Goal: Transaction & Acquisition: Obtain resource

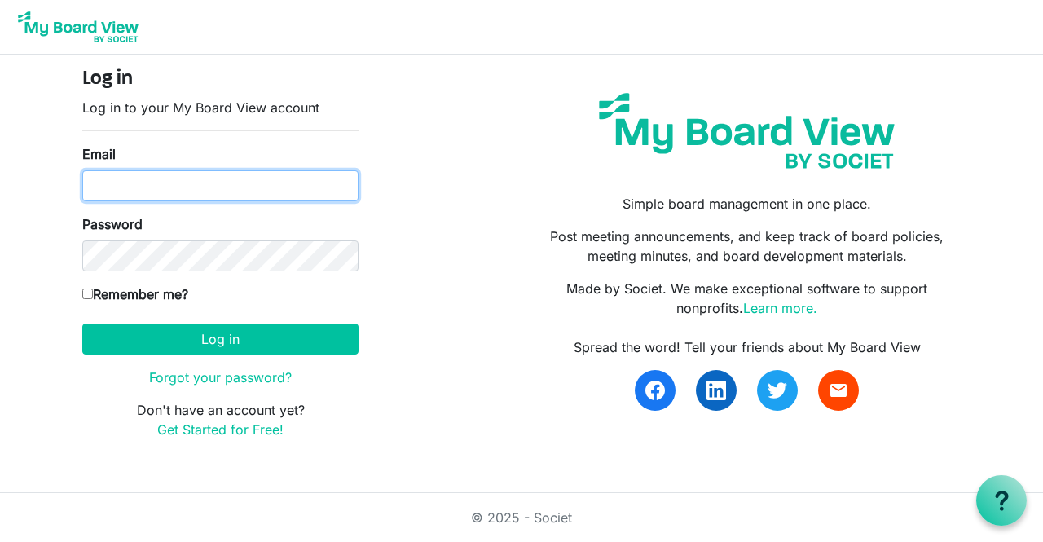
click at [129, 178] on input "Email" at bounding box center [220, 185] width 276 height 31
type input "[EMAIL_ADDRESS][DOMAIN_NAME]"
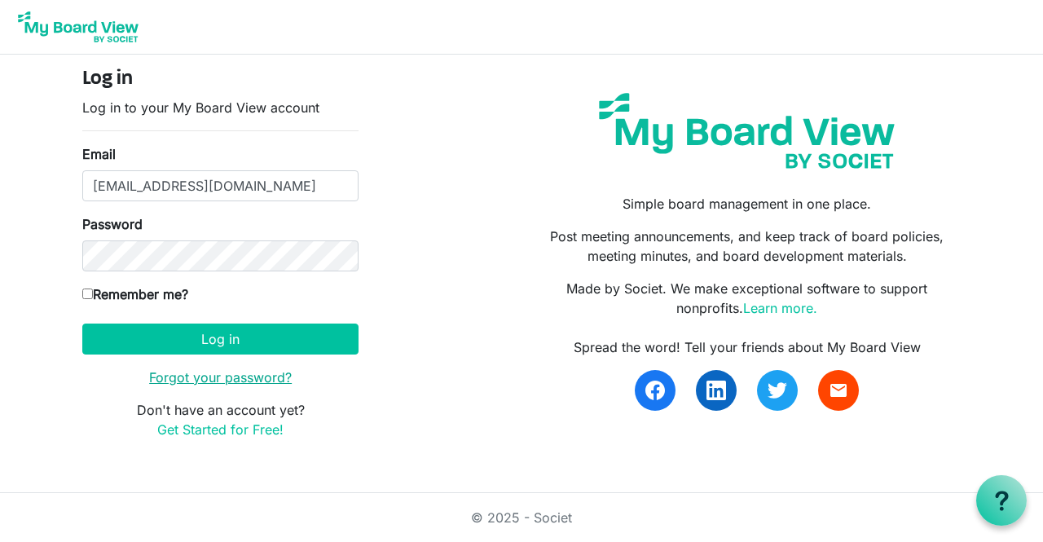
click at [187, 377] on link "Forgot your password?" at bounding box center [220, 377] width 143 height 16
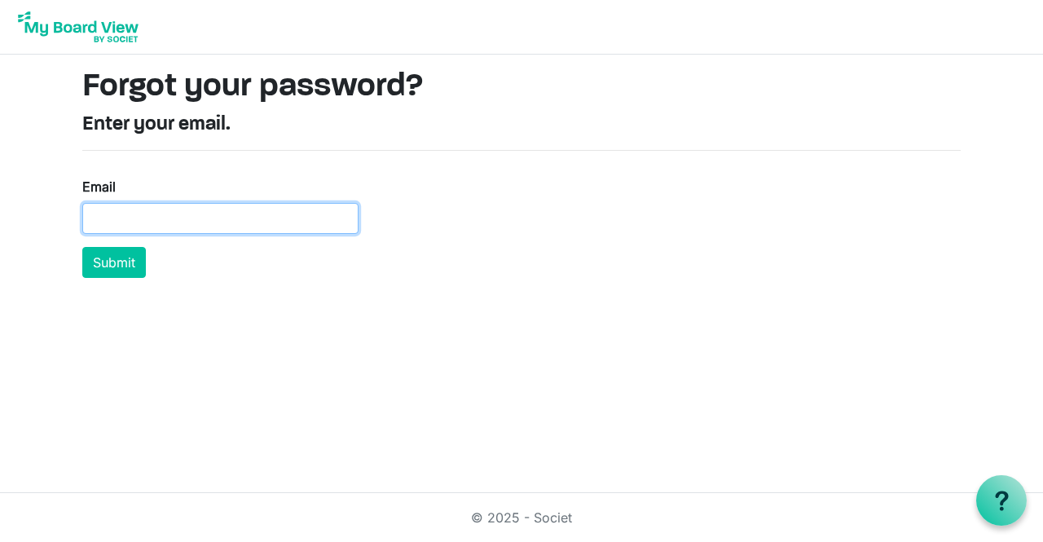
click at [135, 204] on input "Email" at bounding box center [220, 218] width 276 height 31
click at [134, 204] on input "Email" at bounding box center [220, 218] width 276 height 31
type input "[EMAIL_ADDRESS][DOMAIN_NAME]"
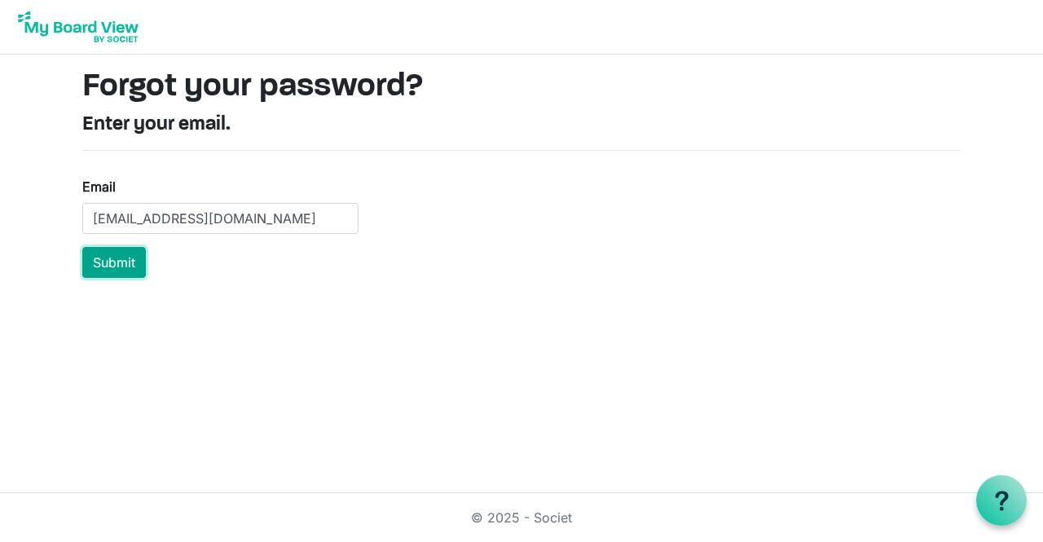
click at [120, 258] on button "Submit" at bounding box center [114, 262] width 64 height 31
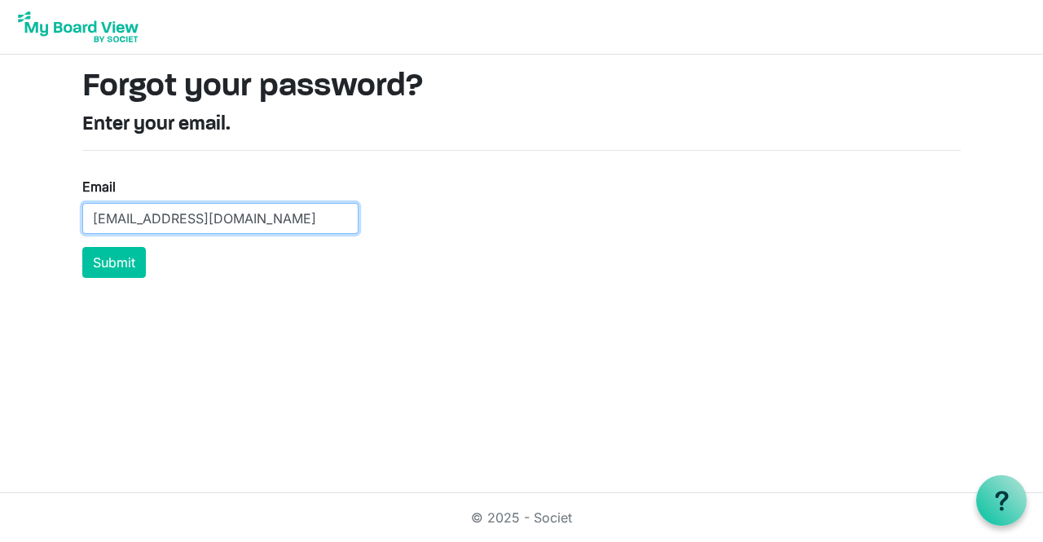
click at [243, 209] on input "[EMAIL_ADDRESS][DOMAIN_NAME]" at bounding box center [220, 218] width 276 height 31
click at [243, 209] on input "mwerger@" at bounding box center [220, 218] width 276 height 31
type input "mwerger@northstarchemical.com"
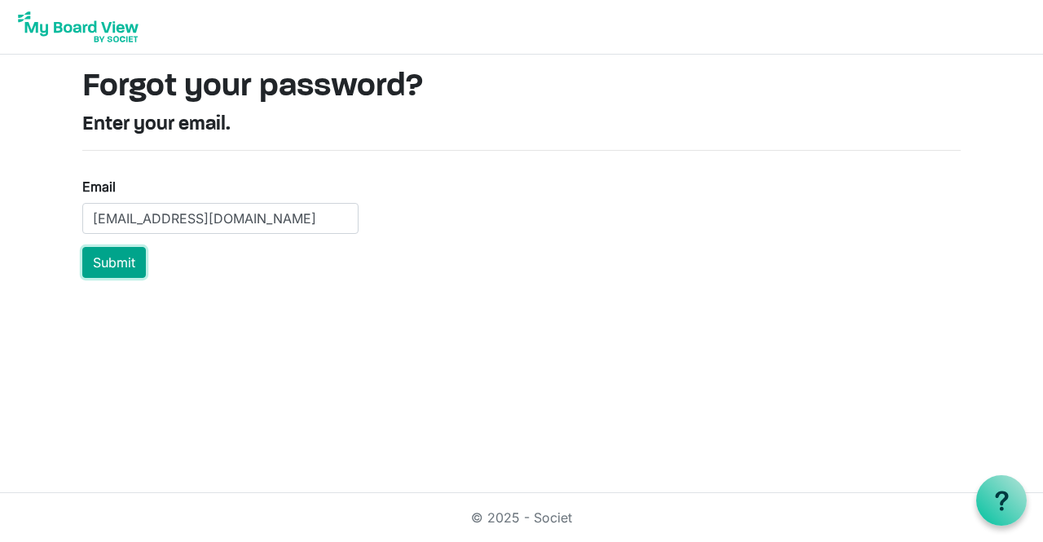
click at [126, 261] on button "Submit" at bounding box center [114, 262] width 64 height 31
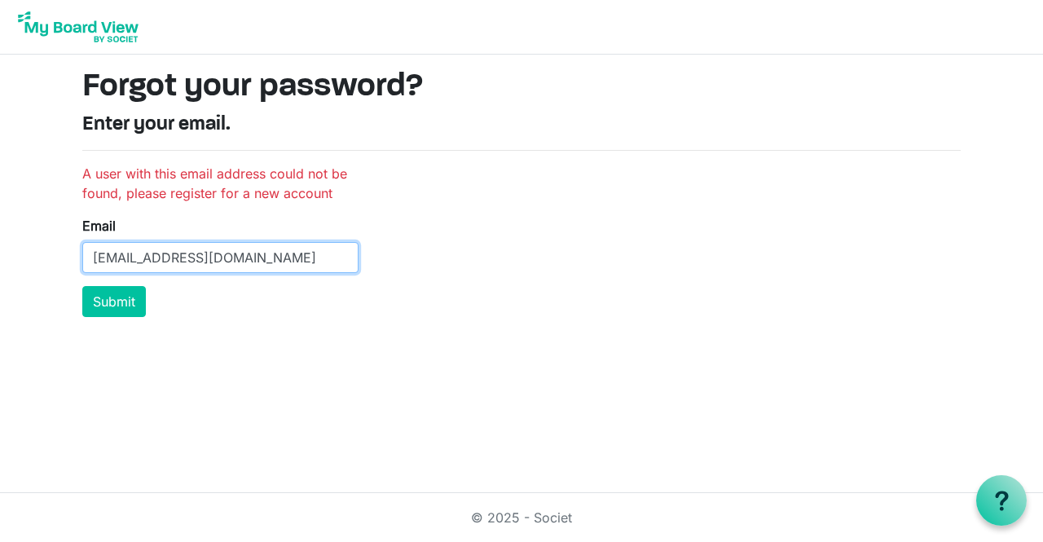
drag, startPoint x: 310, startPoint y: 260, endPoint x: 0, endPoint y: 252, distance: 309.8
click at [0, 252] on body "Forgot your password? Enter your email. A user with this email address could no…" at bounding box center [521, 165] width 1043 height 330
type input "[EMAIL_ADDRESS][DOMAIN_NAME]"
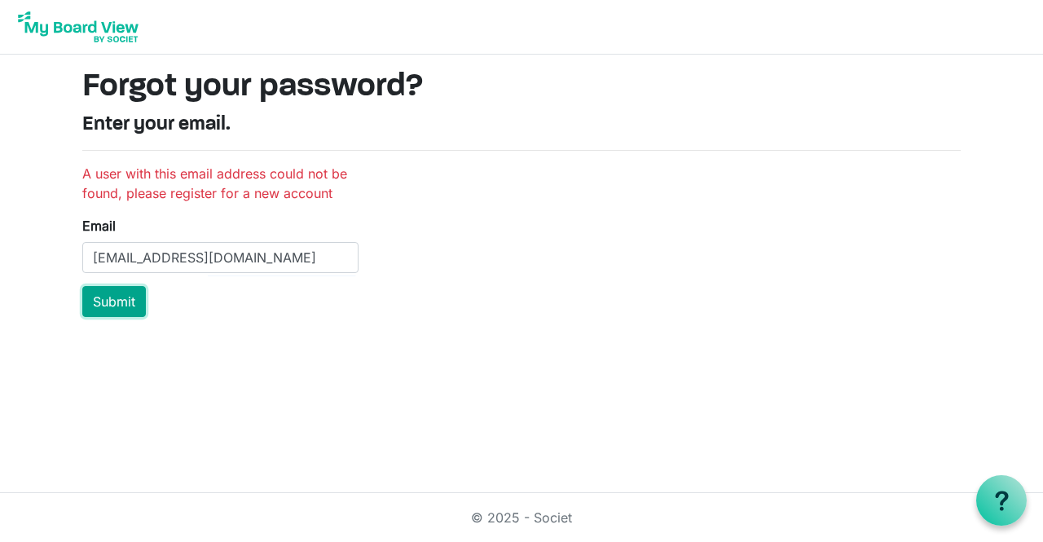
click at [120, 303] on button "Submit" at bounding box center [114, 301] width 64 height 31
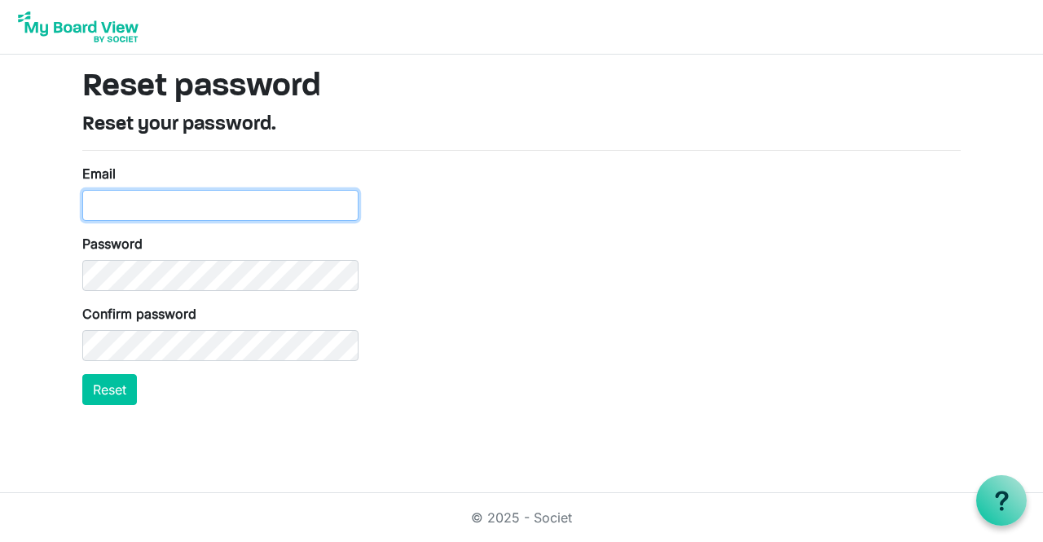
click at [224, 206] on input "Email" at bounding box center [220, 205] width 276 height 31
type input "mwerger@outlook.com"
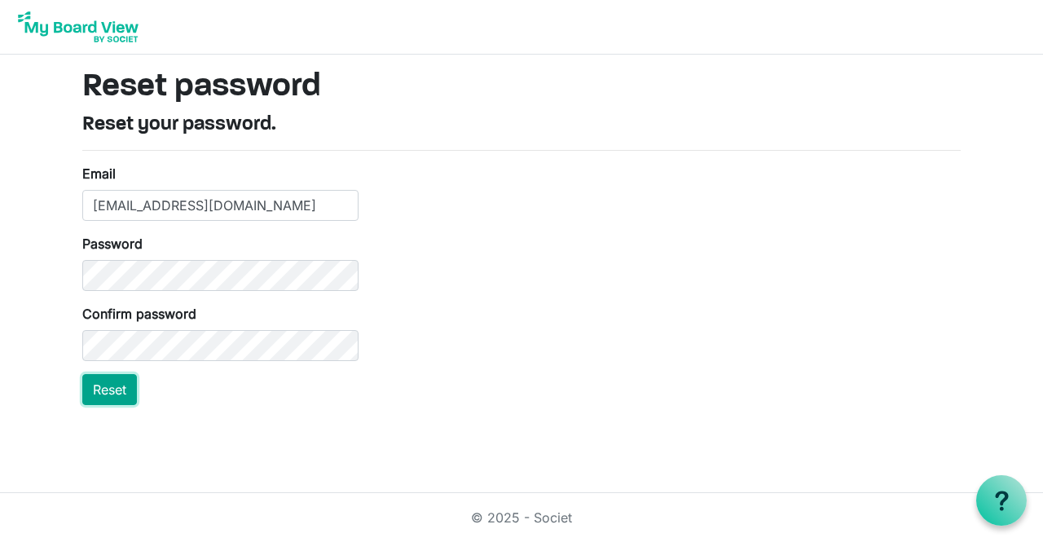
click at [109, 390] on button "Reset" at bounding box center [109, 389] width 55 height 31
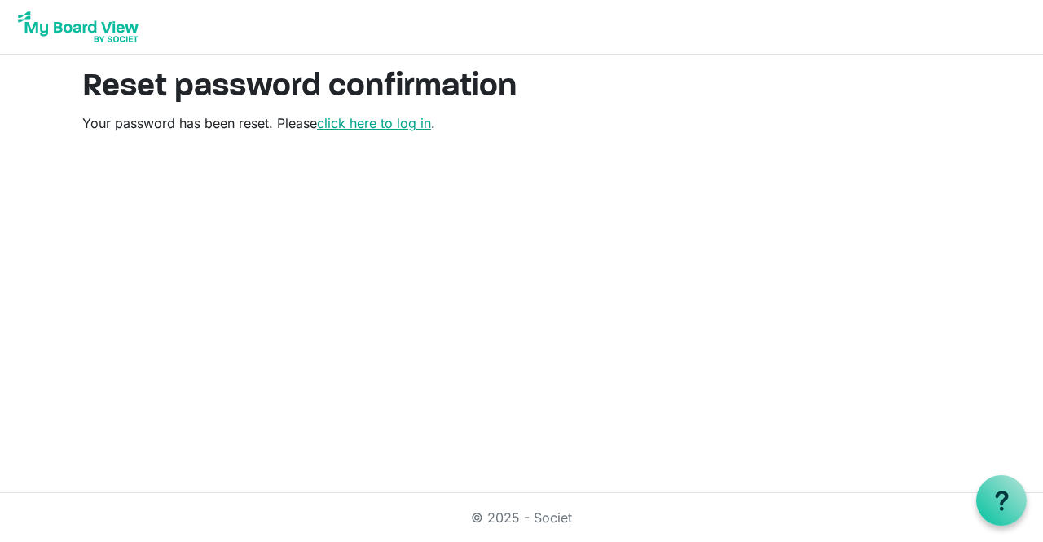
click at [386, 118] on link "click here to log in" at bounding box center [374, 123] width 114 height 16
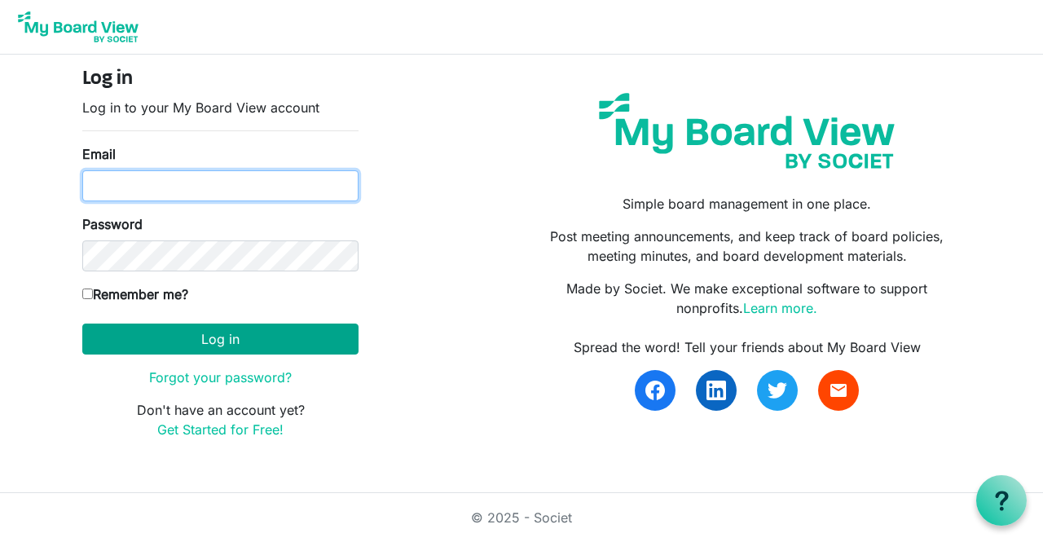
type input "[EMAIL_ADDRESS][DOMAIN_NAME]"
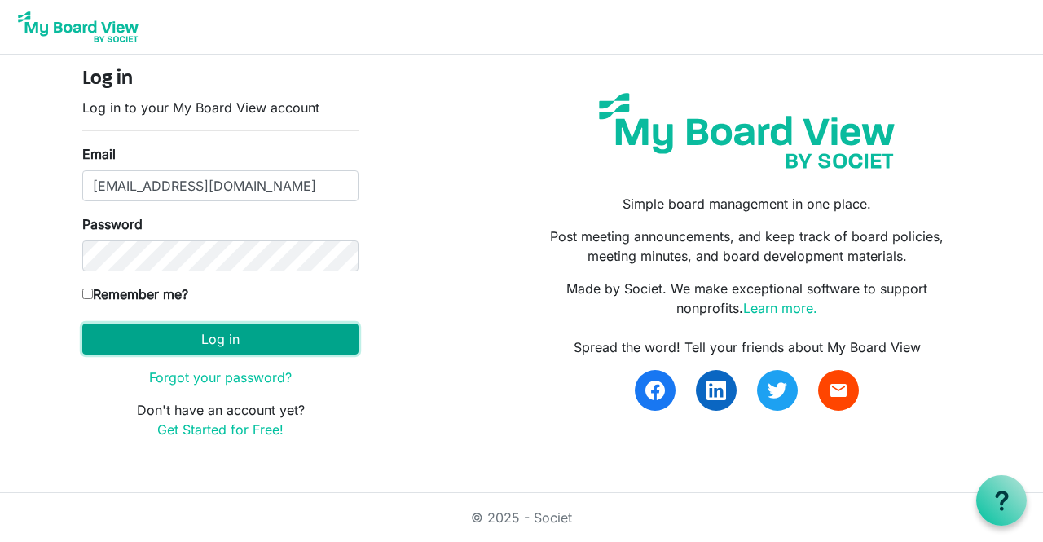
click at [204, 337] on button "Log in" at bounding box center [220, 339] width 276 height 31
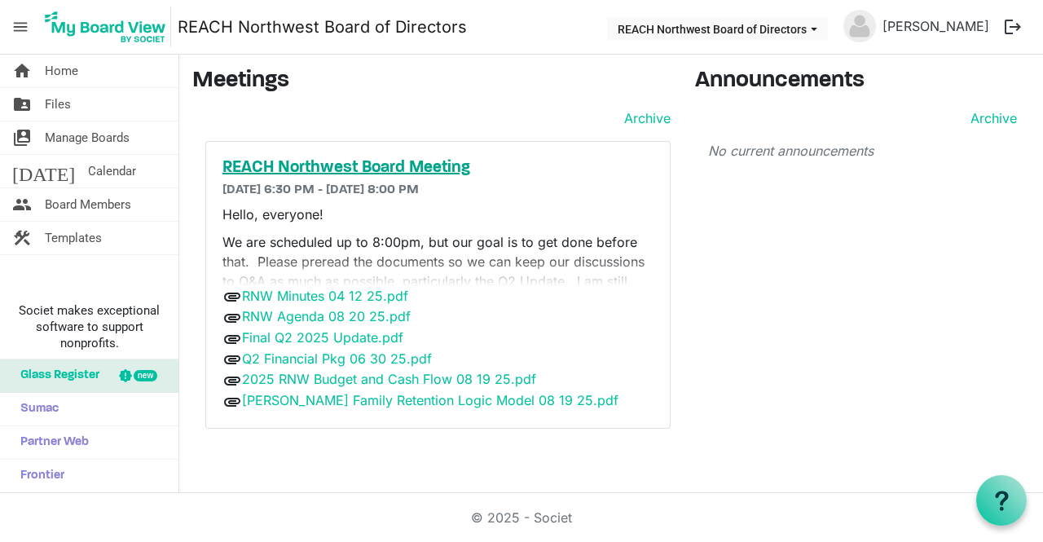
click at [345, 170] on h5 "REACH Northwest Board Meeting" at bounding box center [438, 168] width 431 height 20
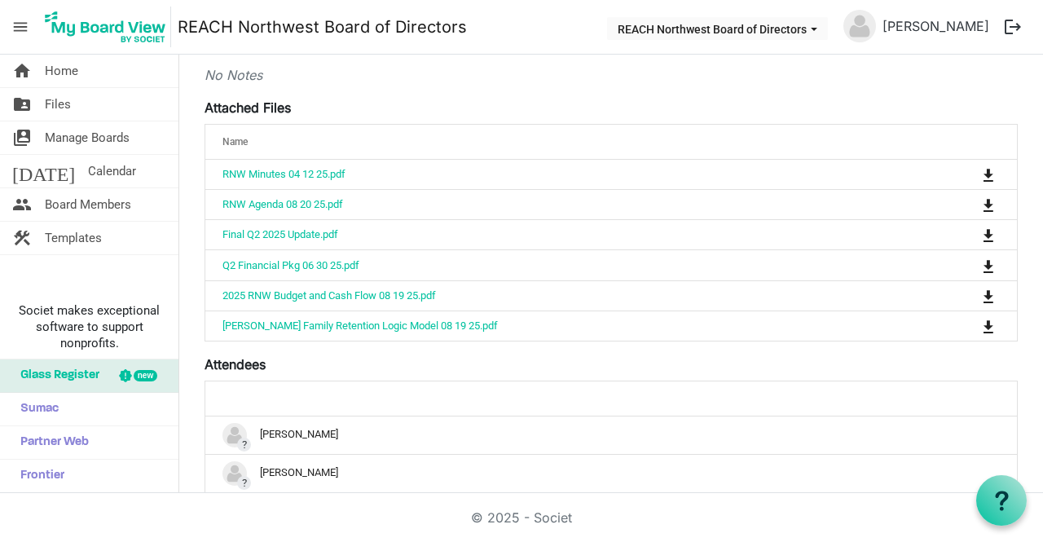
scroll to position [469, 0]
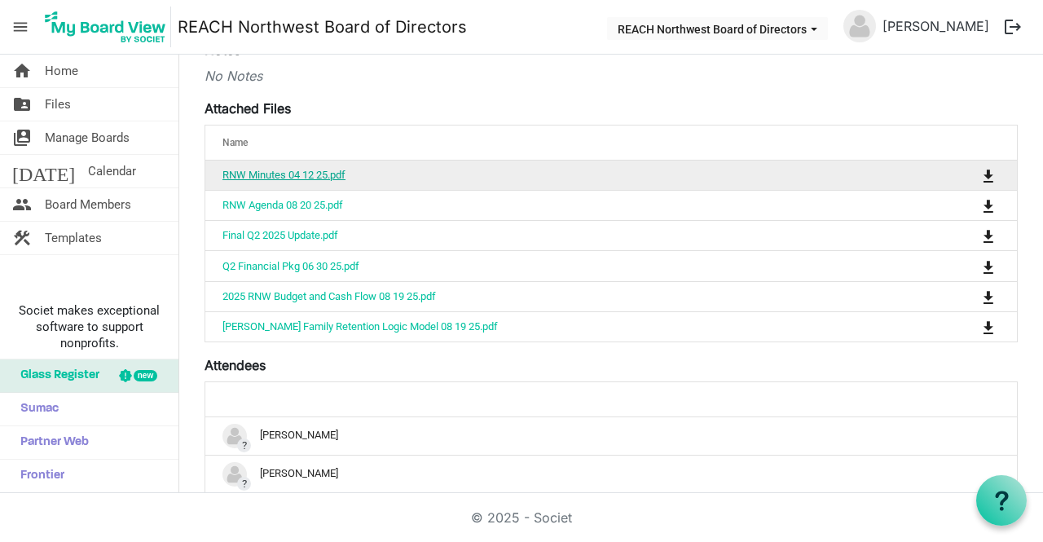
click at [295, 174] on link "RNW Minutes 04 12 25.pdf" at bounding box center [284, 175] width 123 height 12
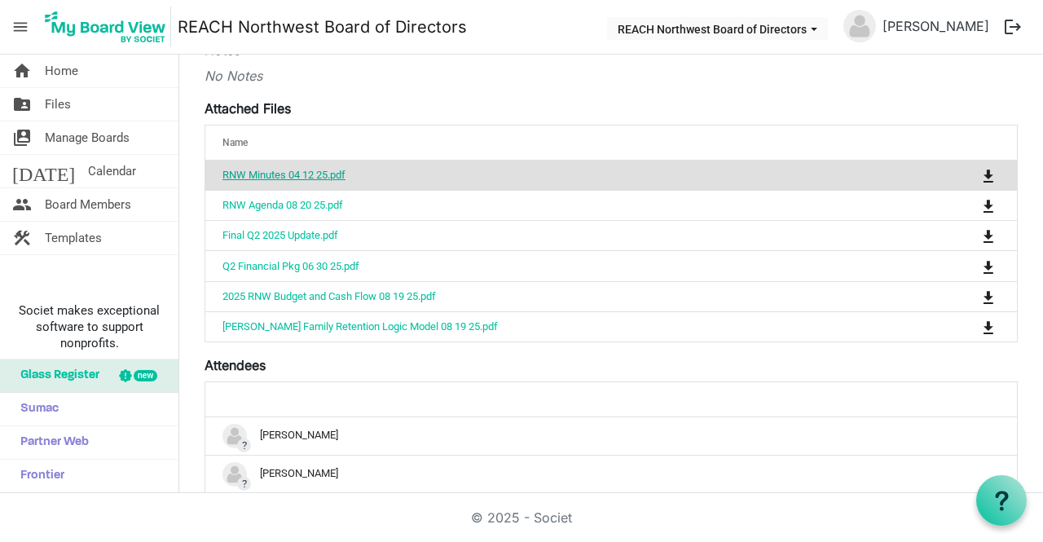
click at [295, 174] on link "RNW Minutes 04 12 25.pdf" at bounding box center [284, 175] width 123 height 12
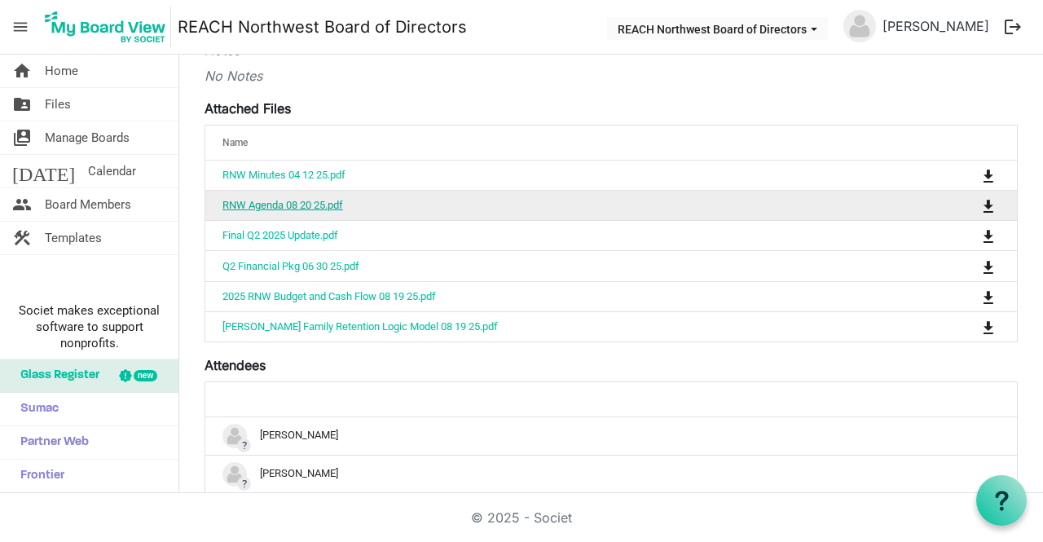
click at [302, 204] on link "RNW Agenda 08 20 25.pdf" at bounding box center [283, 205] width 121 height 12
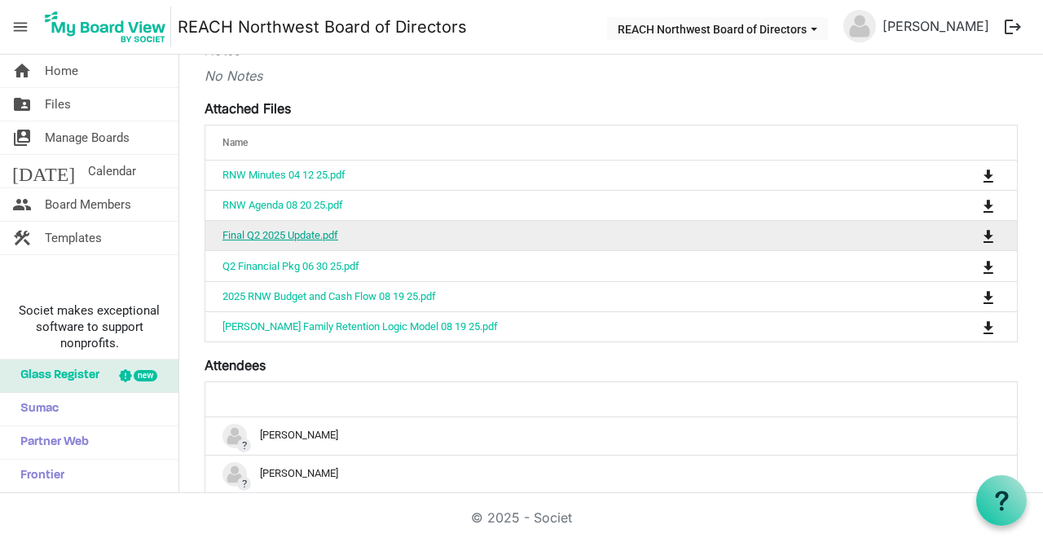
click at [280, 229] on link "Final Q2 2025 Update.pdf" at bounding box center [281, 235] width 116 height 12
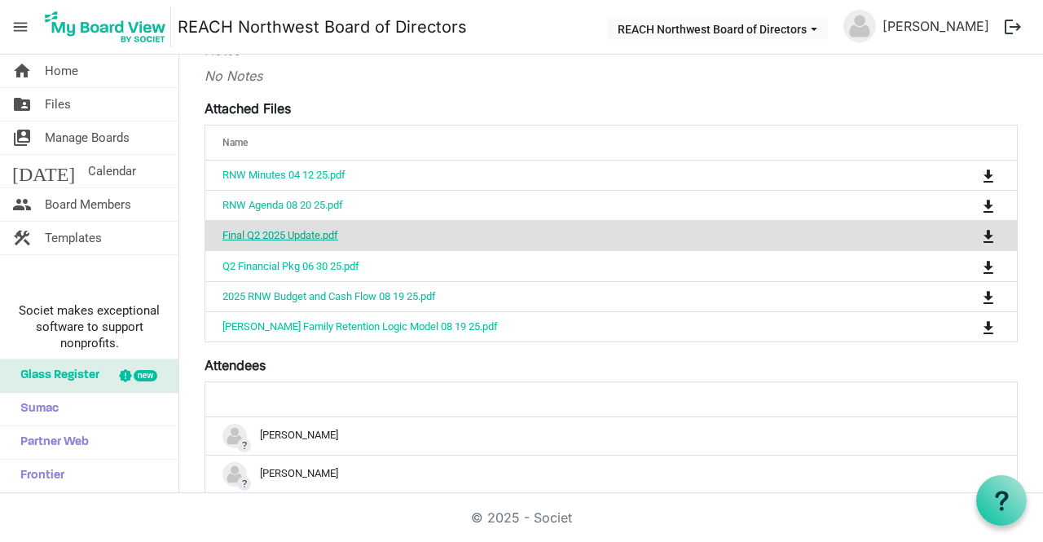
click at [280, 229] on link "Final Q2 2025 Update.pdf" at bounding box center [281, 235] width 116 height 12
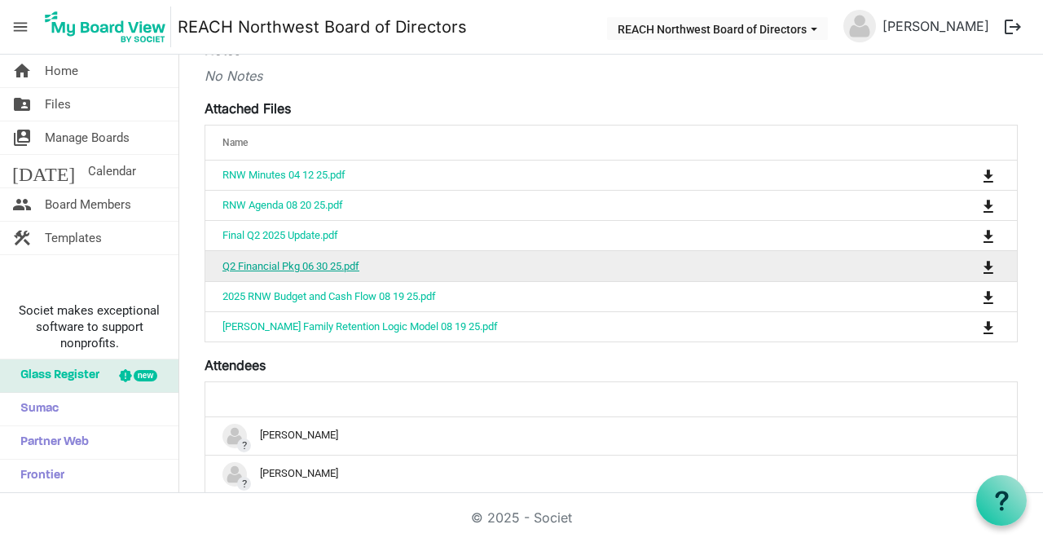
click at [282, 260] on link "Q2 Financial Pkg 06 30 25.pdf" at bounding box center [291, 266] width 137 height 12
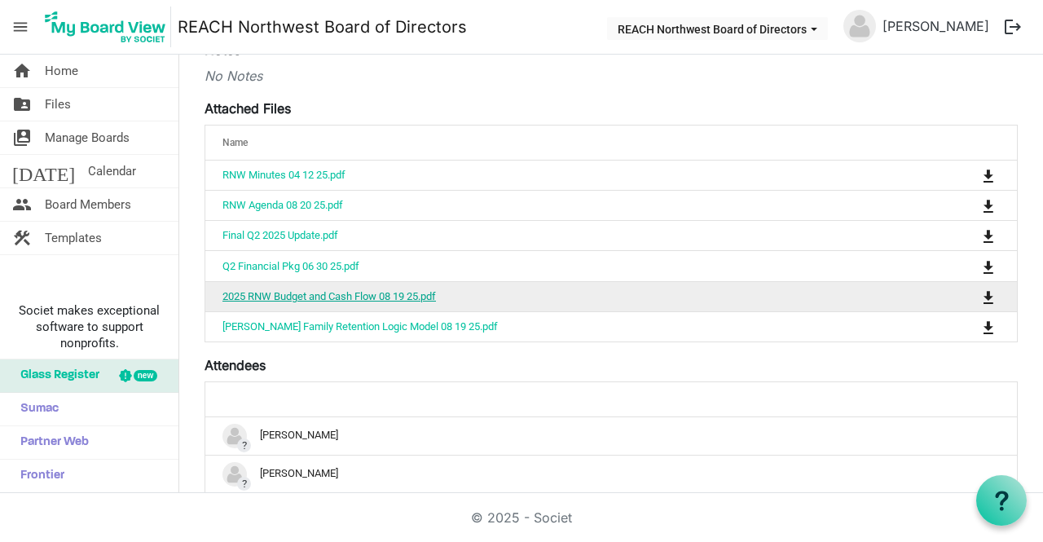
click at [353, 295] on link "2025 RNW Budget and Cash Flow 08 19 25.pdf" at bounding box center [330, 296] width 214 height 12
